Goal: Task Accomplishment & Management: Manage account settings

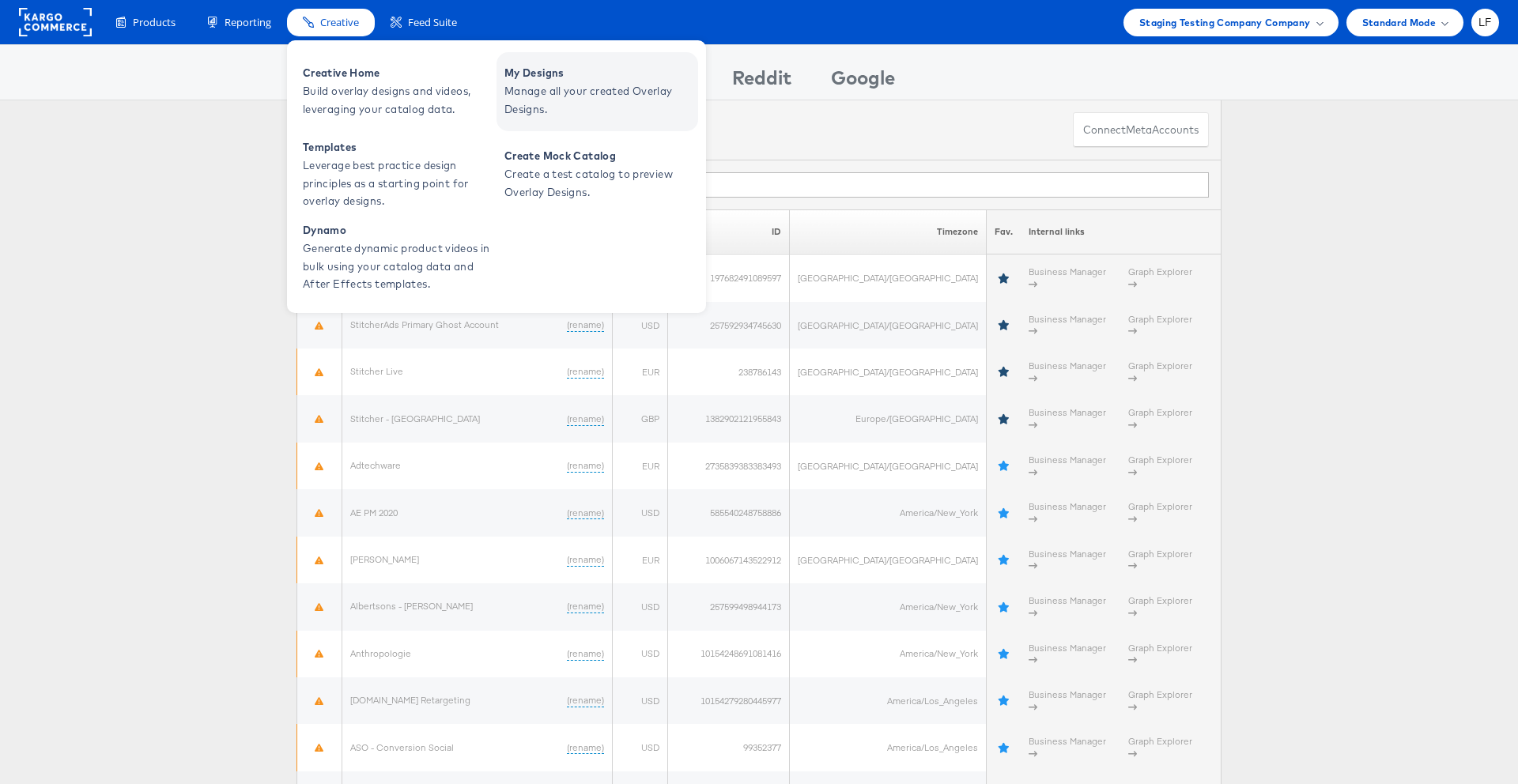
click at [549, 77] on span "My Designs" at bounding box center [599, 73] width 189 height 18
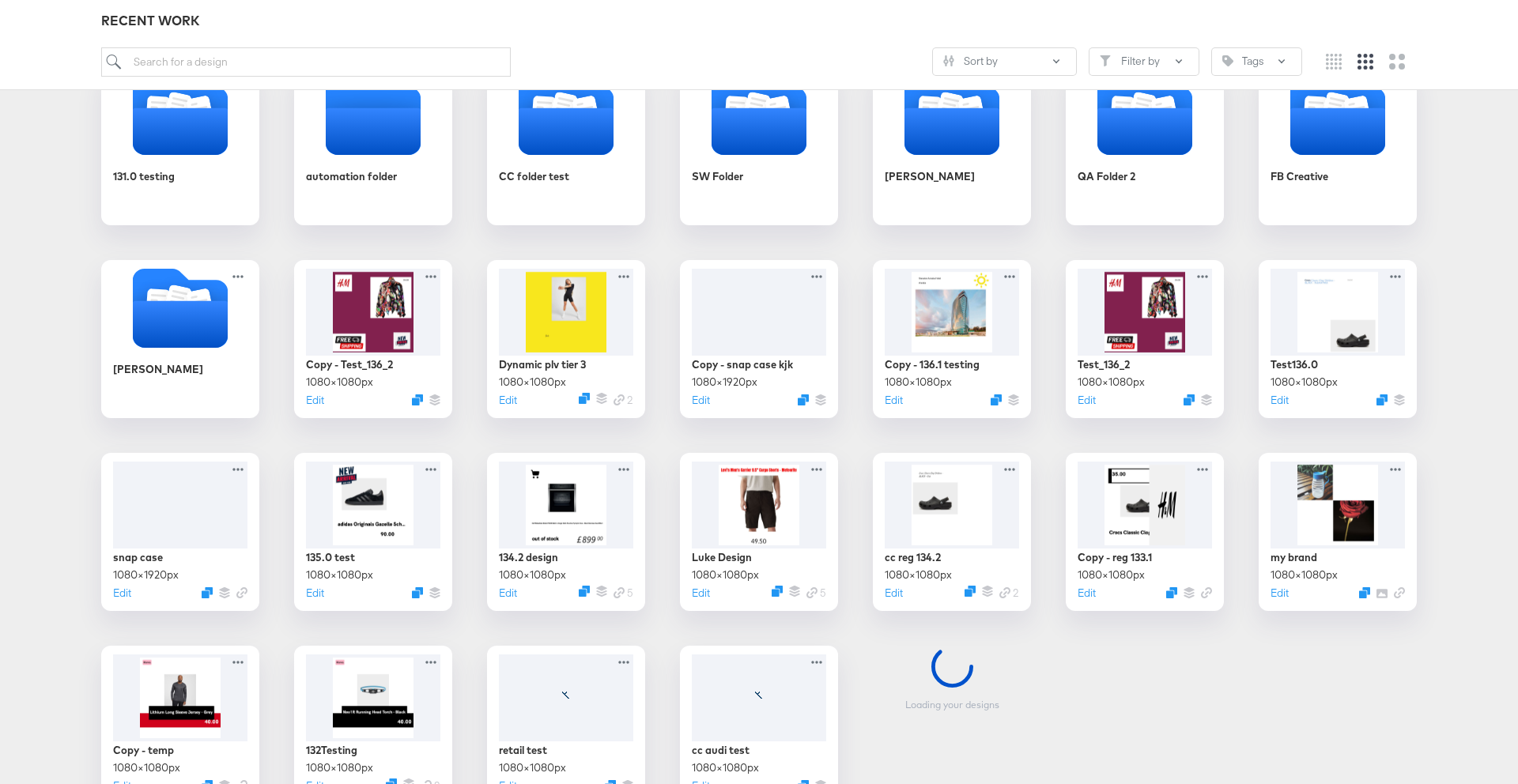
scroll to position [288, 0]
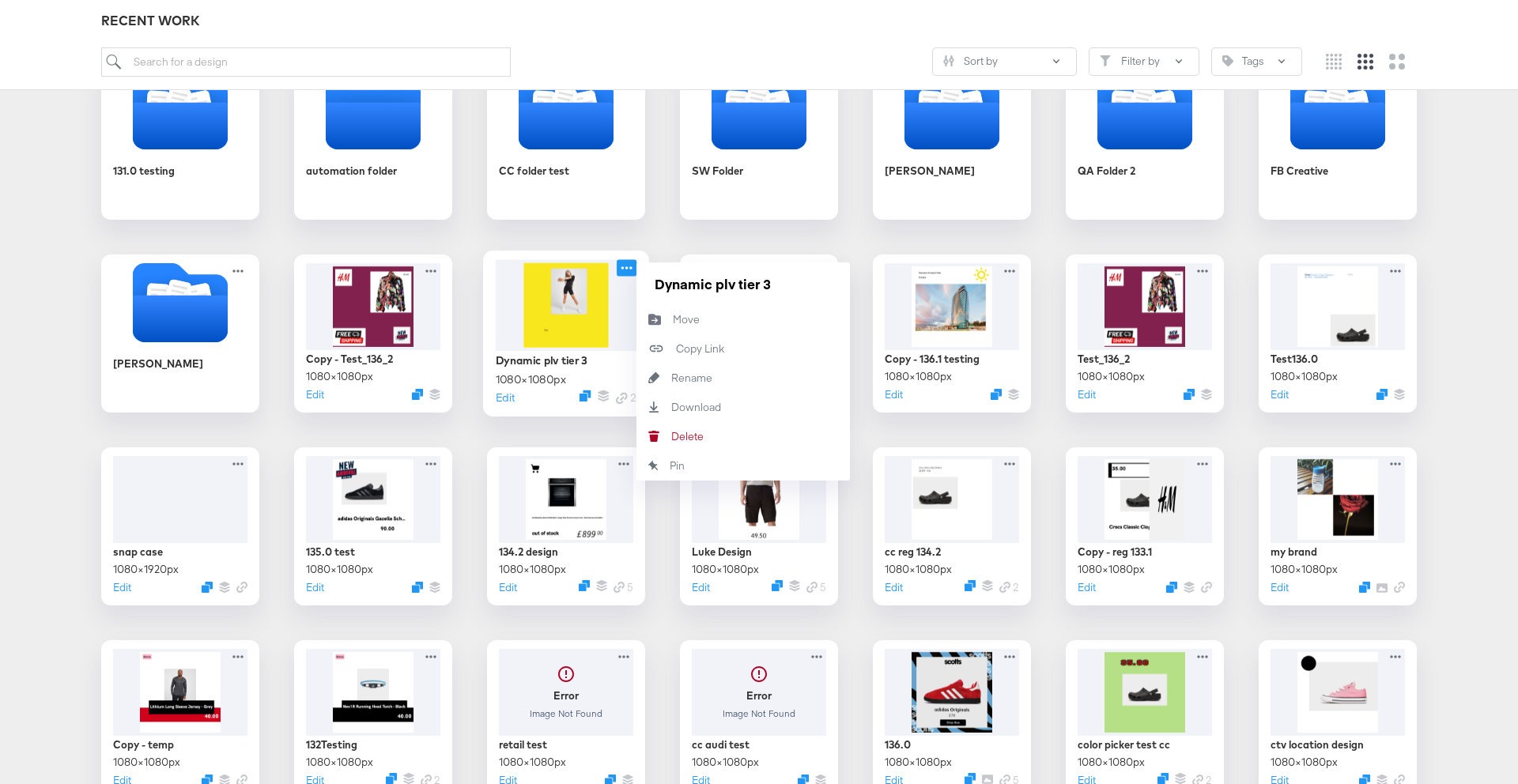
click at [624, 270] on icon at bounding box center [627, 267] width 20 height 17
click at [672, 436] on div "Delete Delete" at bounding box center [672, 436] width 0 height 0
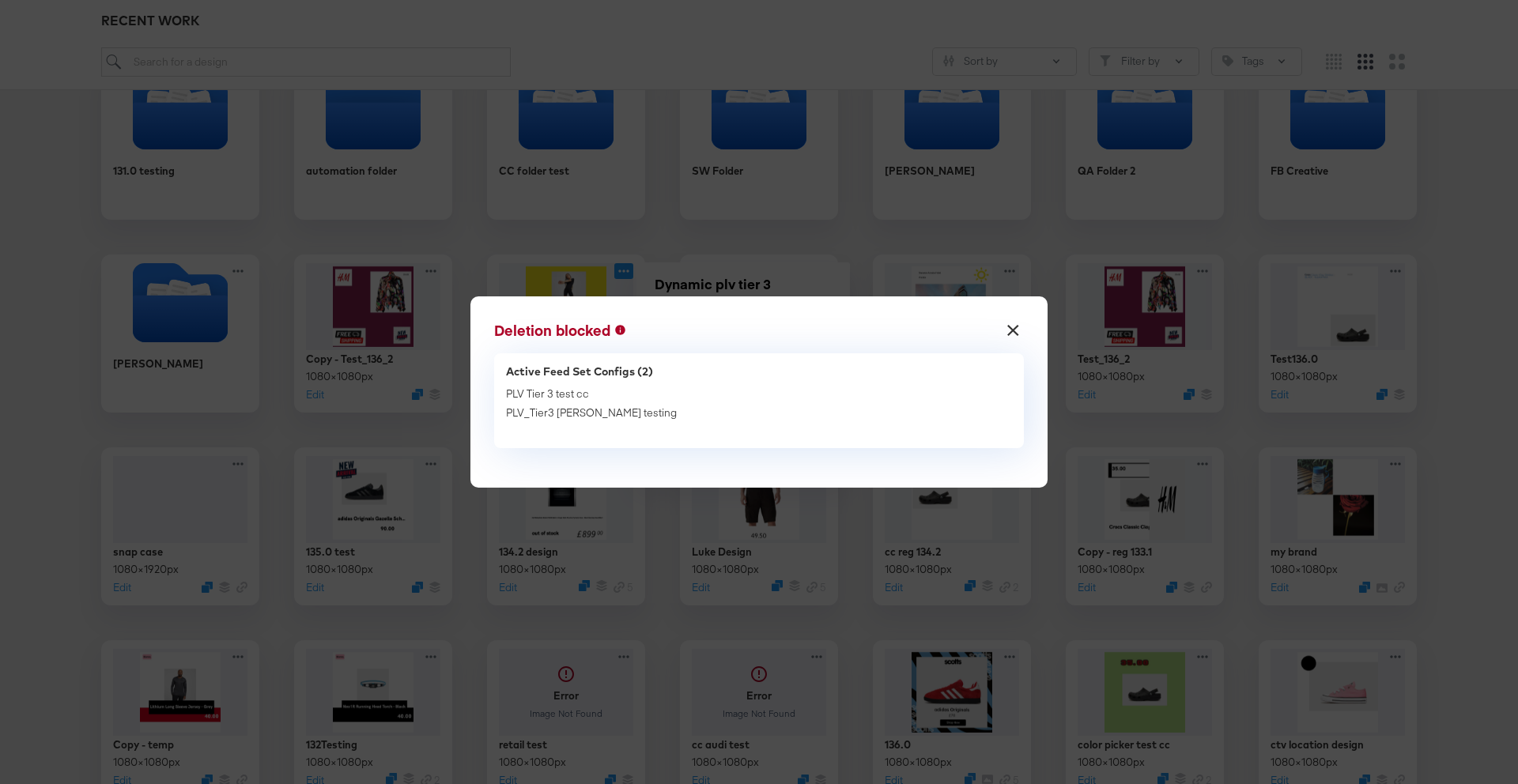
click at [1020, 329] on button "×" at bounding box center [1014, 326] width 29 height 29
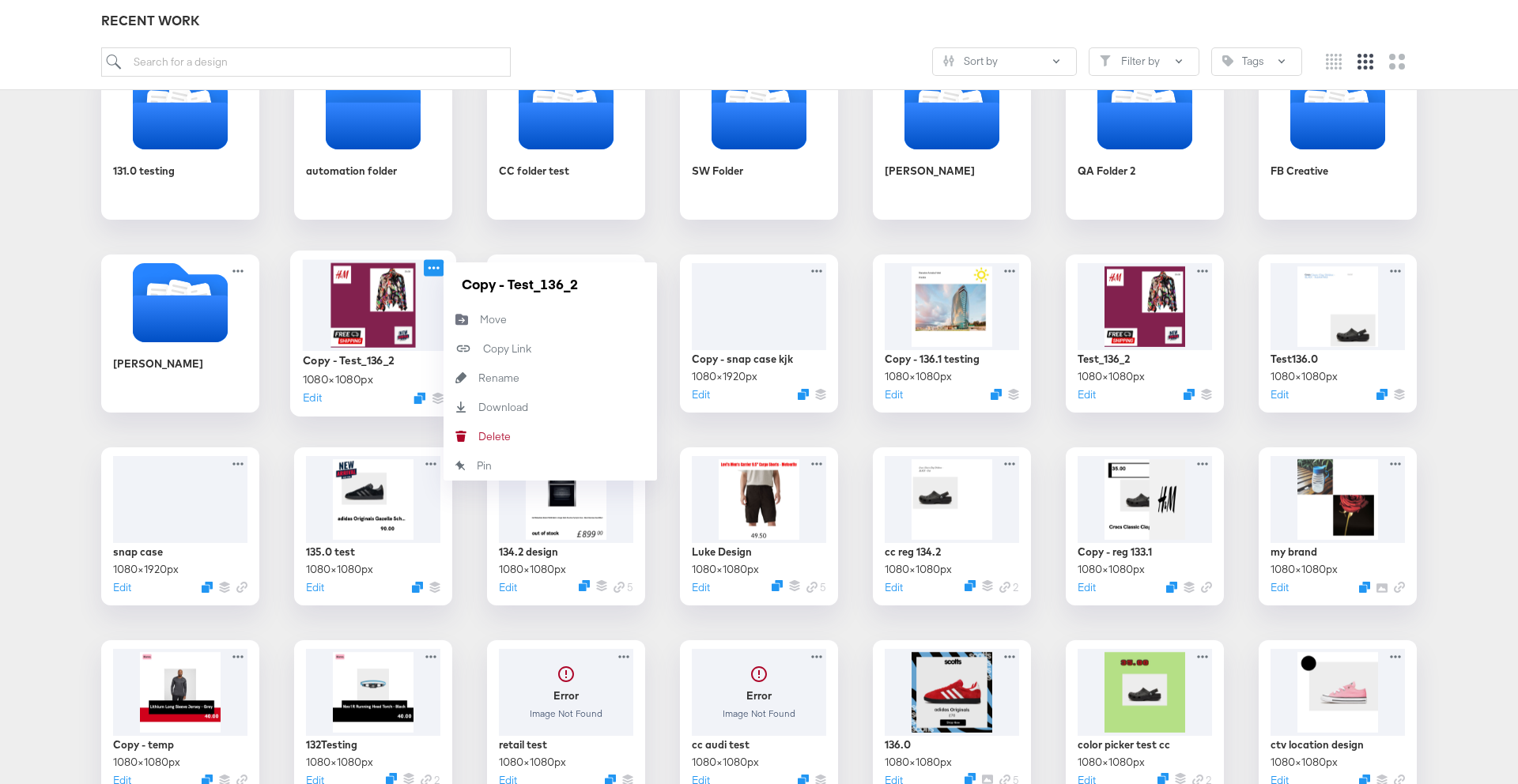
click at [435, 262] on icon at bounding box center [434, 267] width 20 height 17
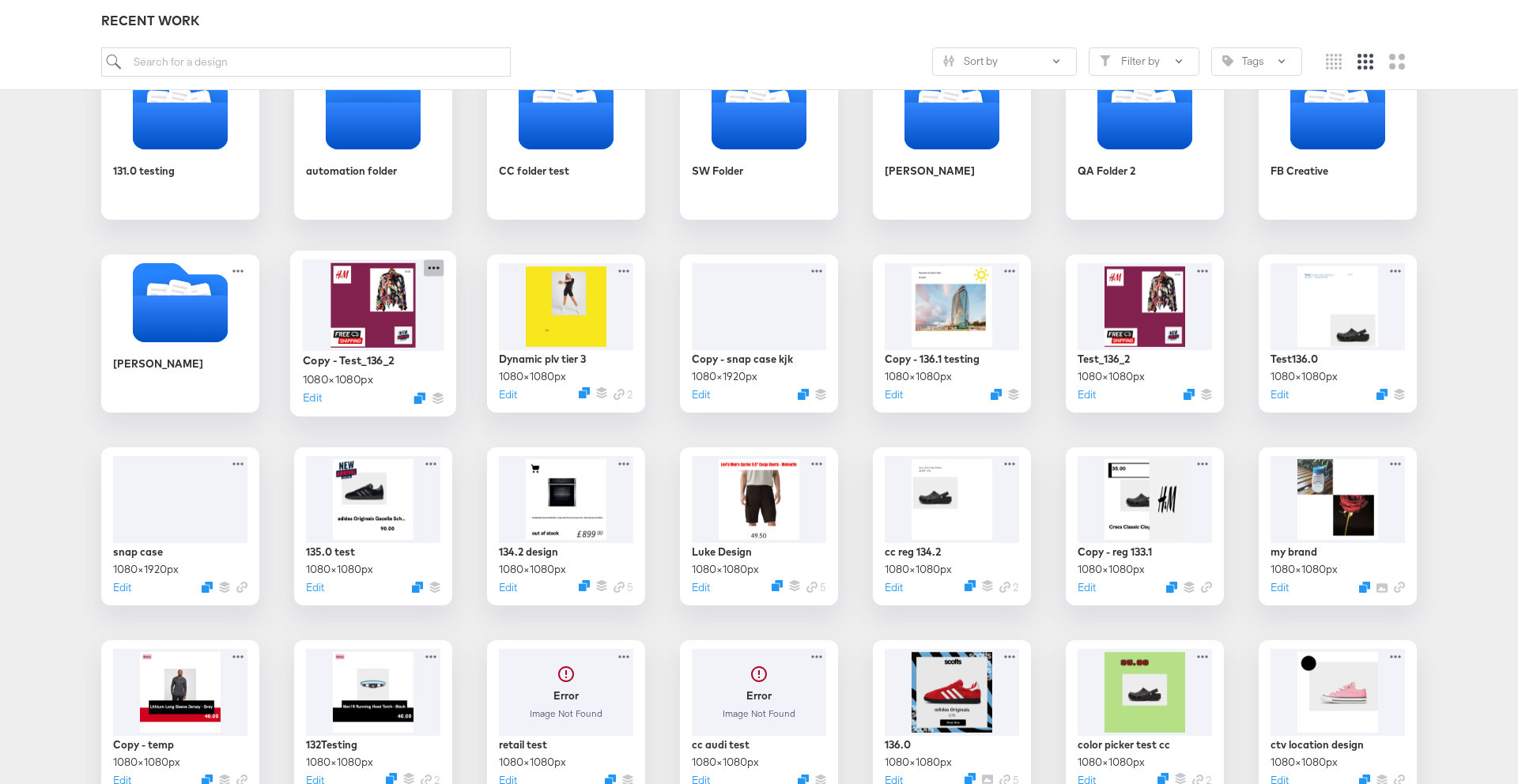
click at [431, 270] on icon at bounding box center [434, 267] width 20 height 17
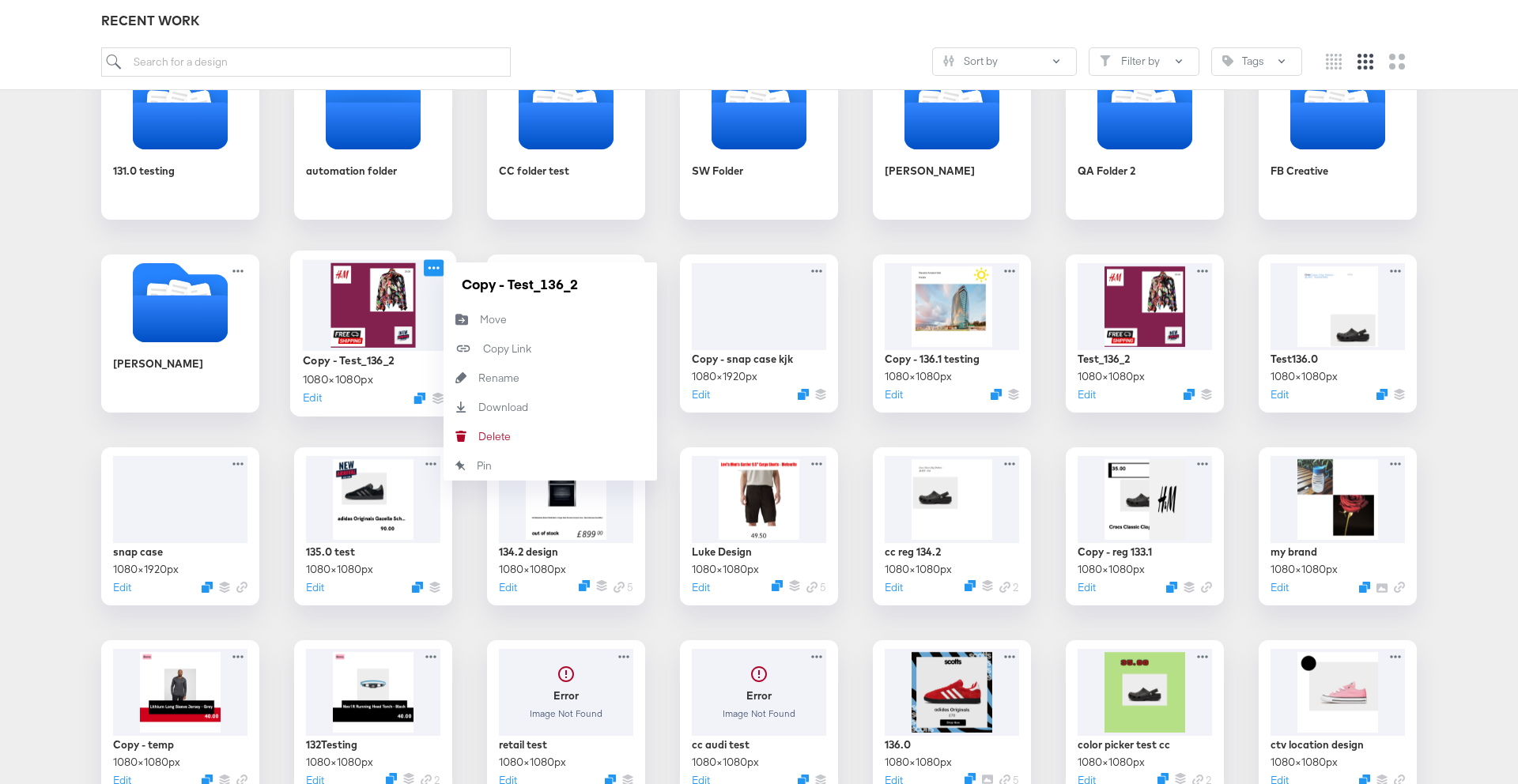
click at [431, 270] on icon at bounding box center [434, 267] width 20 height 17
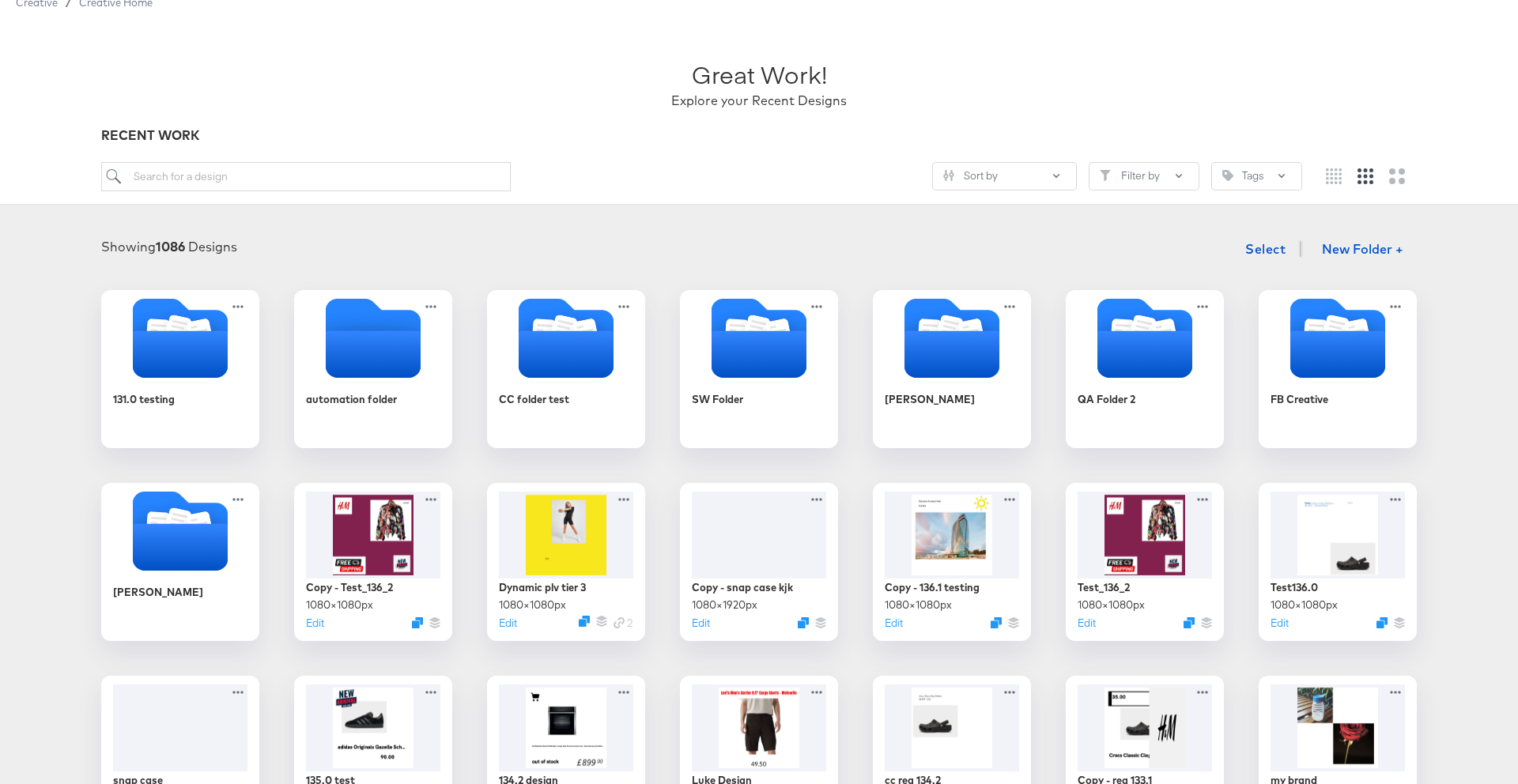
scroll to position [30, 0]
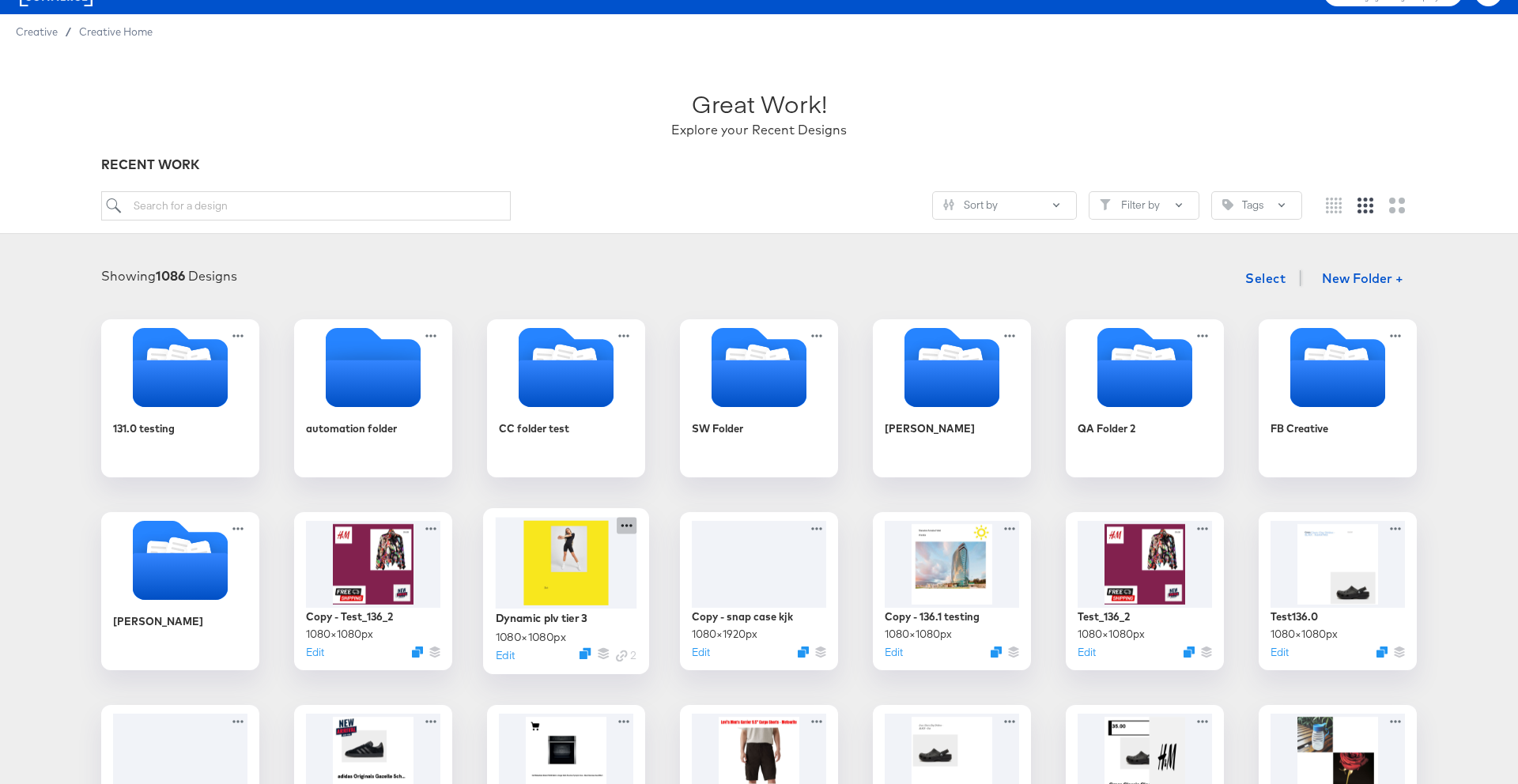
click at [634, 521] on icon at bounding box center [627, 525] width 20 height 17
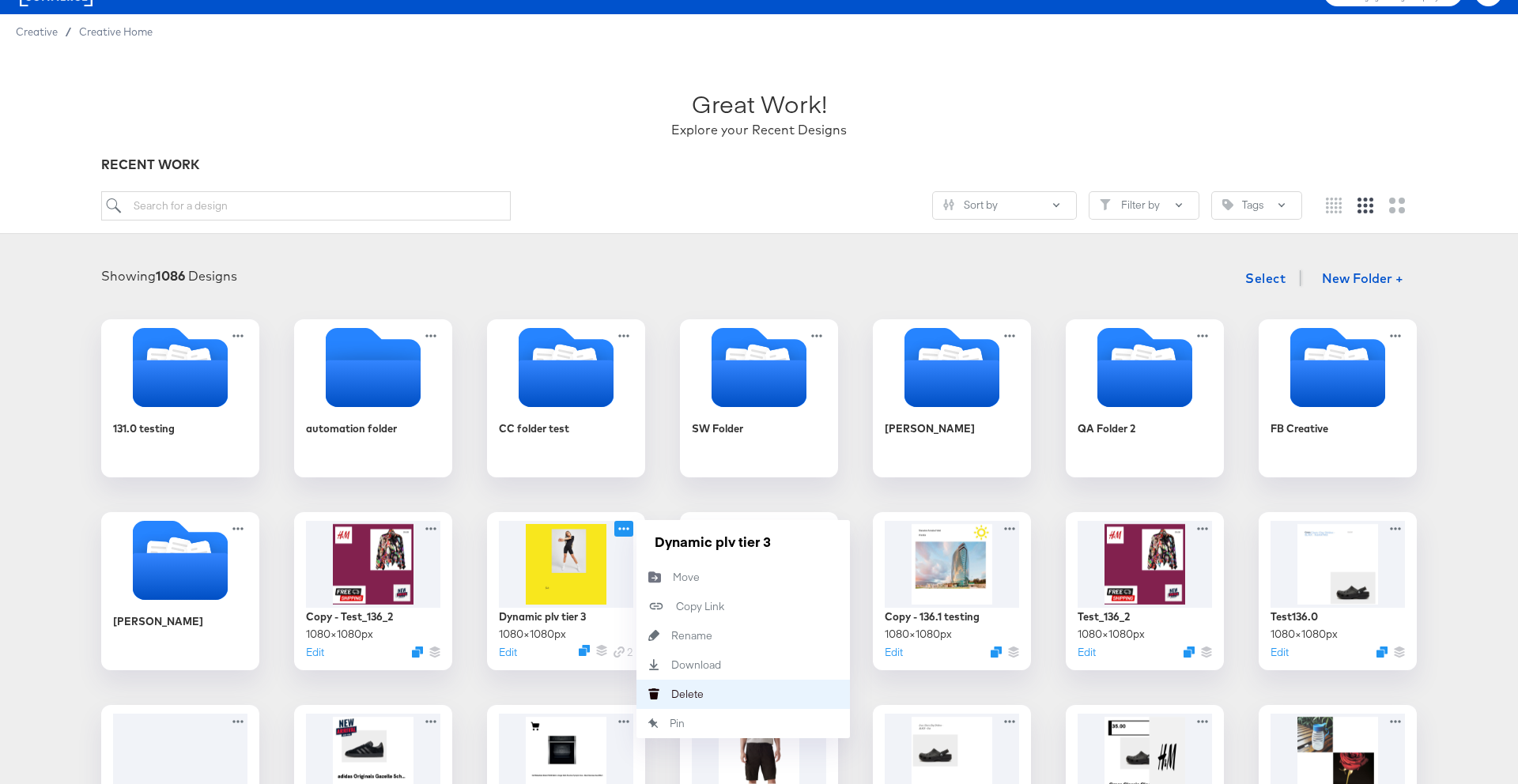
click at [665, 694] on icon "Delete" at bounding box center [654, 693] width 35 height 11
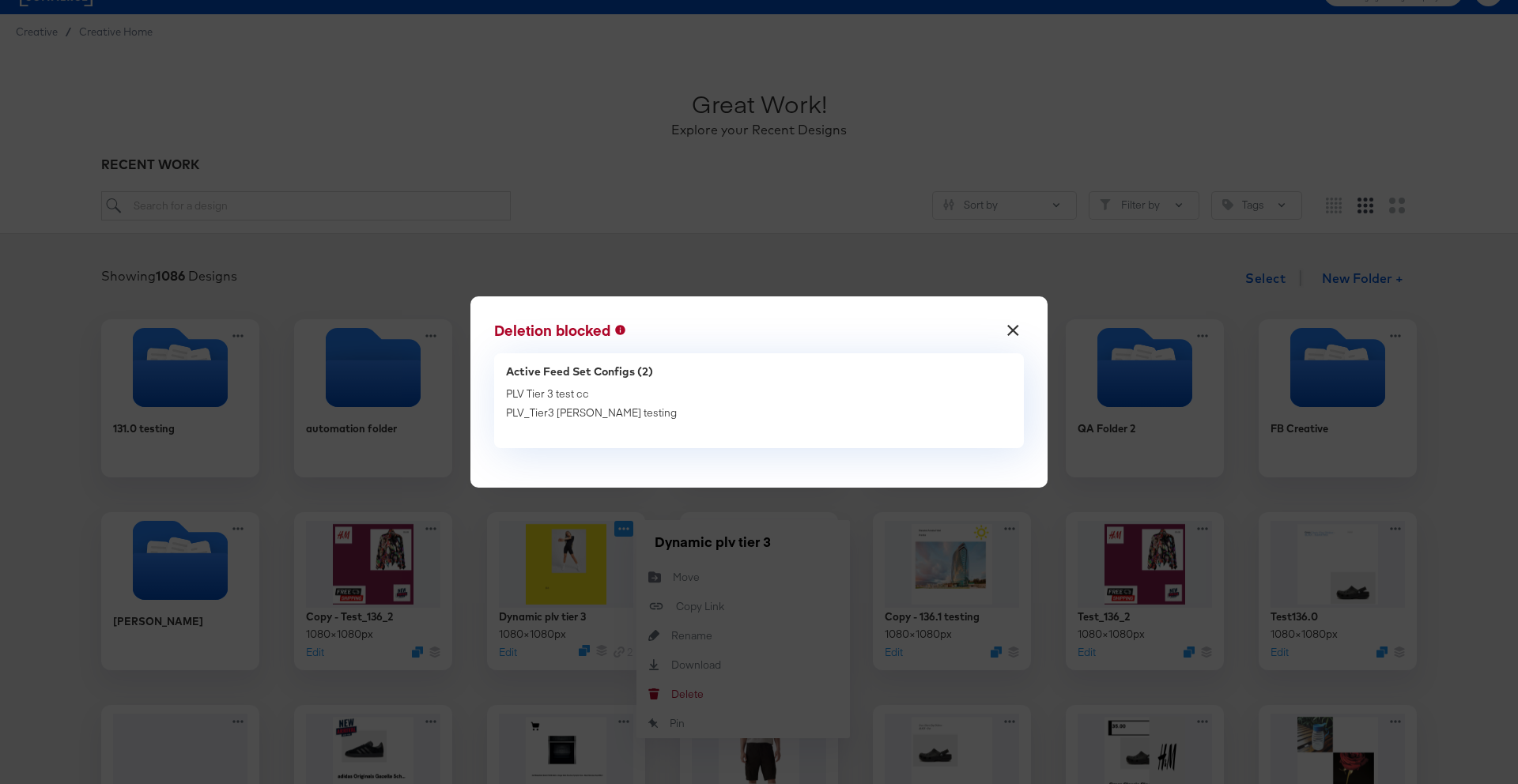
click at [1012, 325] on button "×" at bounding box center [1014, 326] width 29 height 29
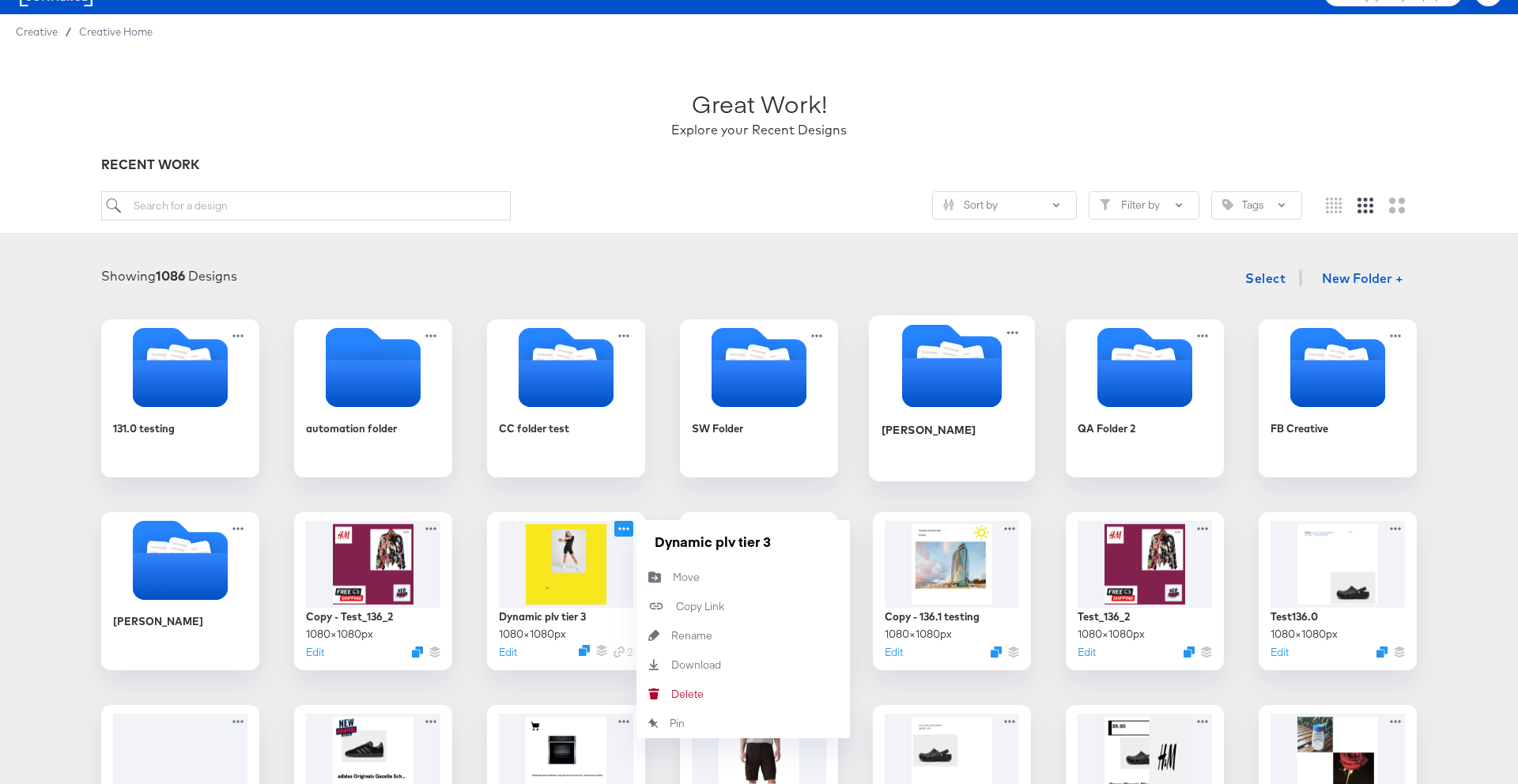
click at [982, 449] on div "Fran" at bounding box center [953, 441] width 142 height 61
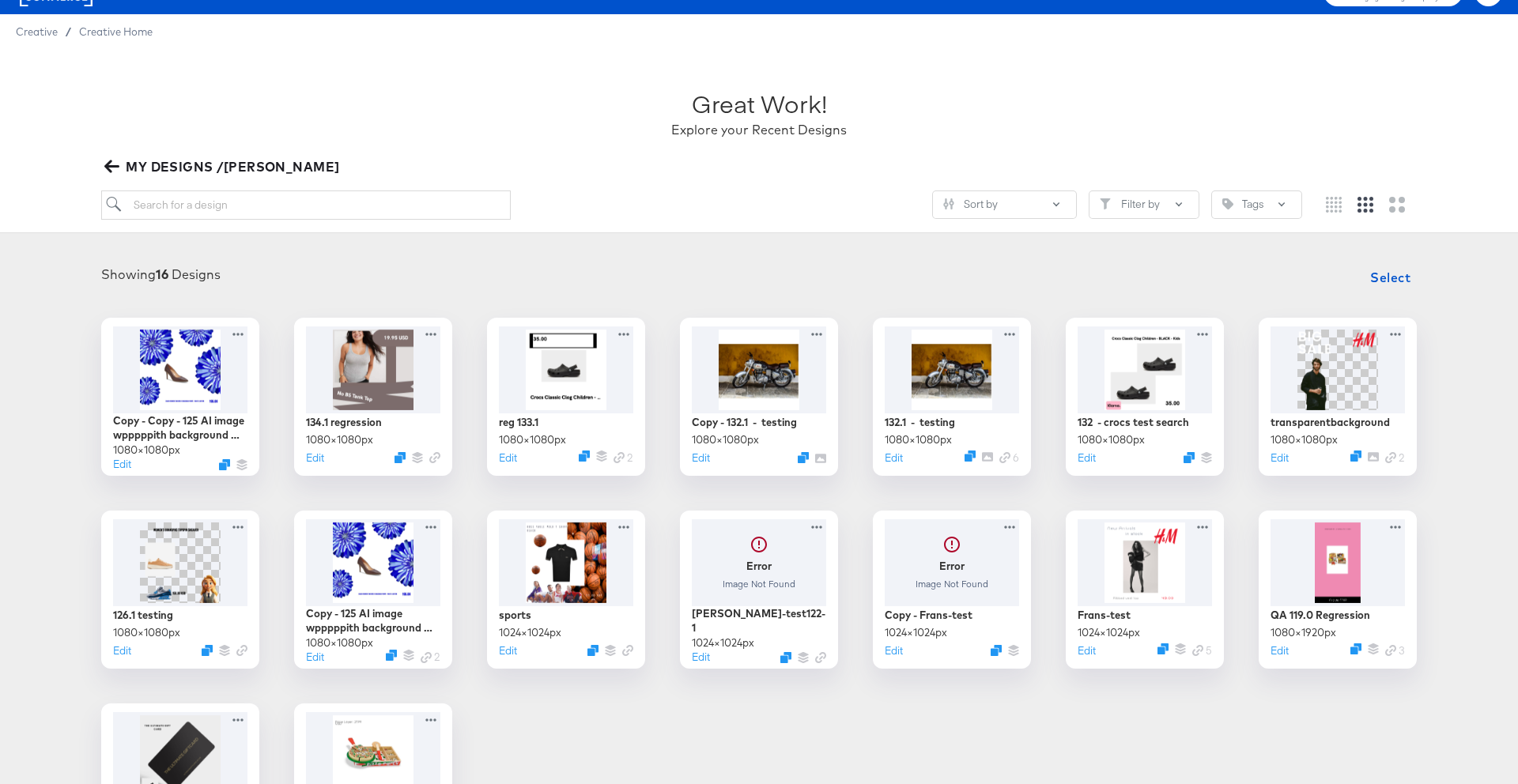
click at [107, 158] on icon "button" at bounding box center [112, 165] width 15 height 15
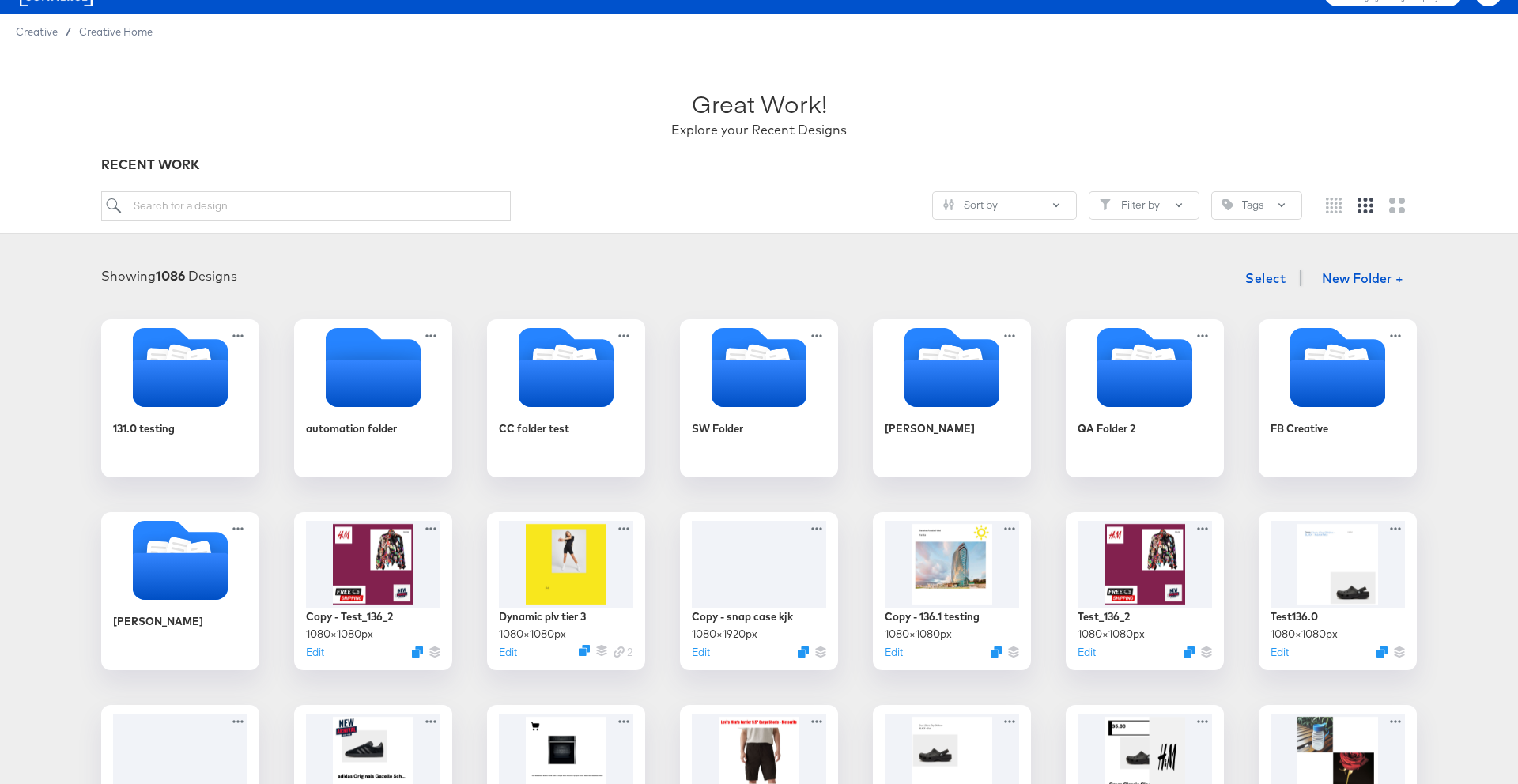
click at [1020, 331] on icon at bounding box center [1010, 336] width 19 height 16
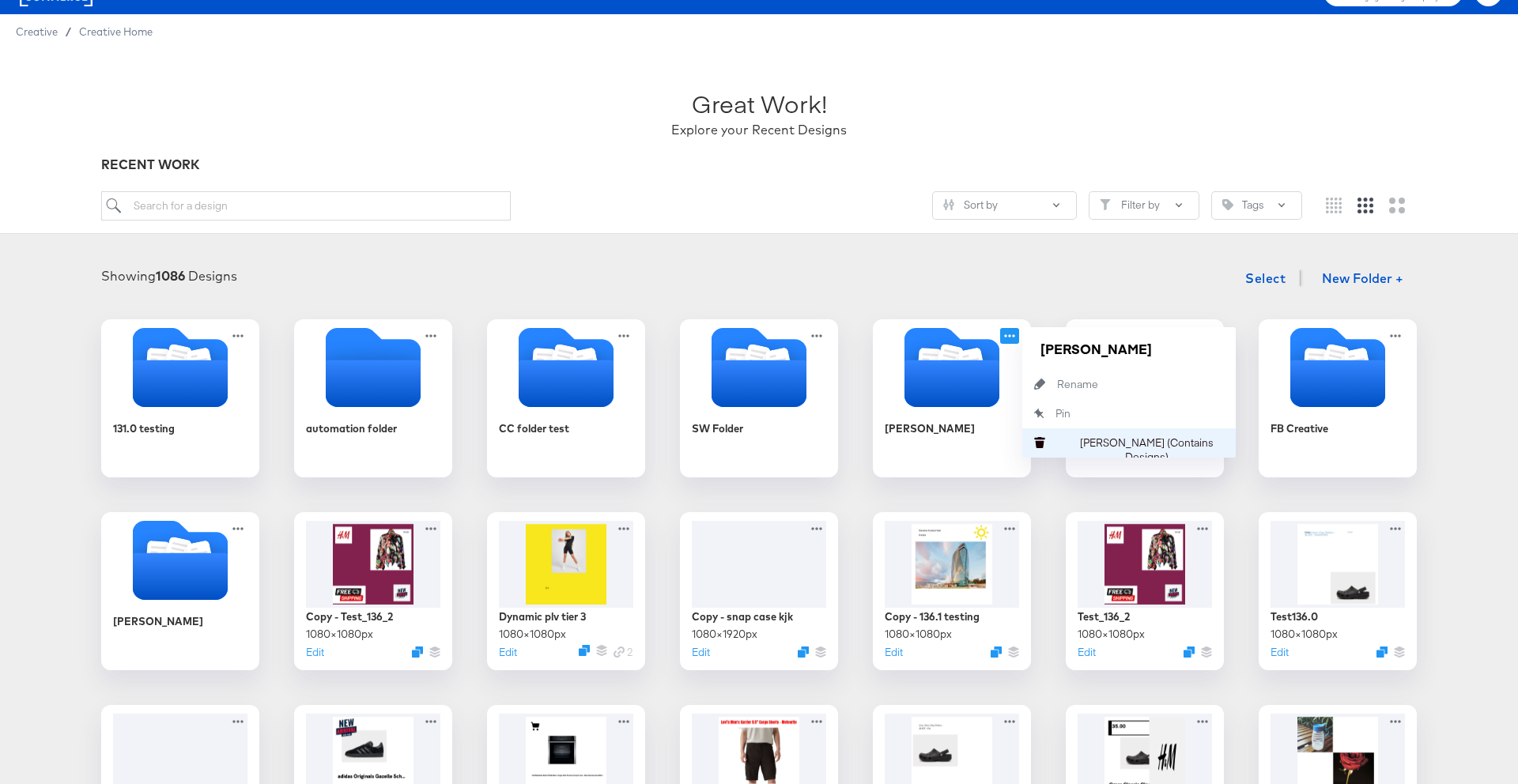
click at [1058, 442] on div "Delete Folder (Contains Designs) Delete Folder (Contains Designs)" at bounding box center [1058, 442] width 0 height 0
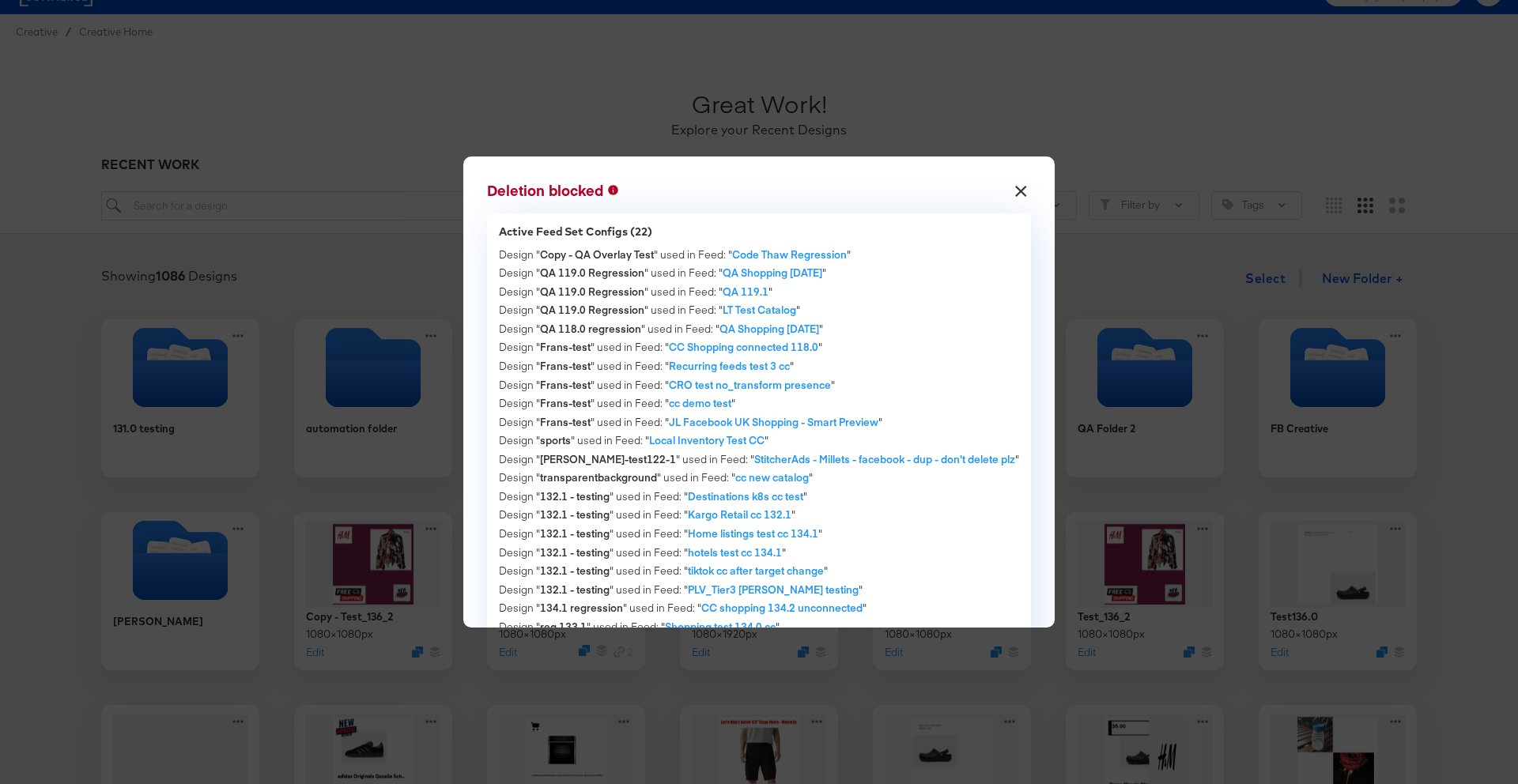
click at [1009, 184] on button "×" at bounding box center [1021, 186] width 29 height 29
